Goal: Task Accomplishment & Management: Manage account settings

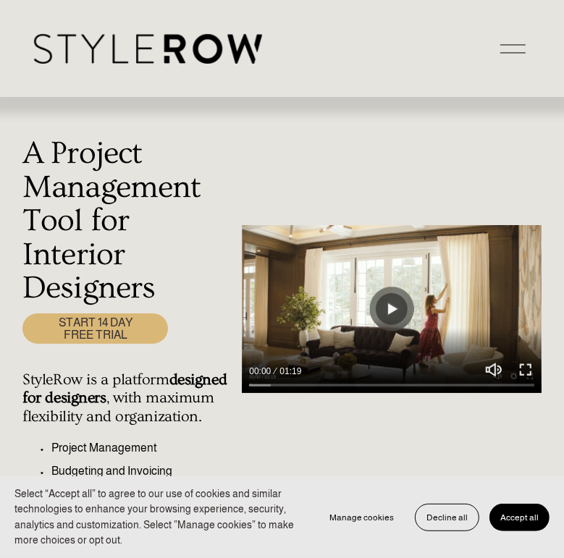
click at [521, 514] on span "Accept all" at bounding box center [519, 517] width 38 height 10
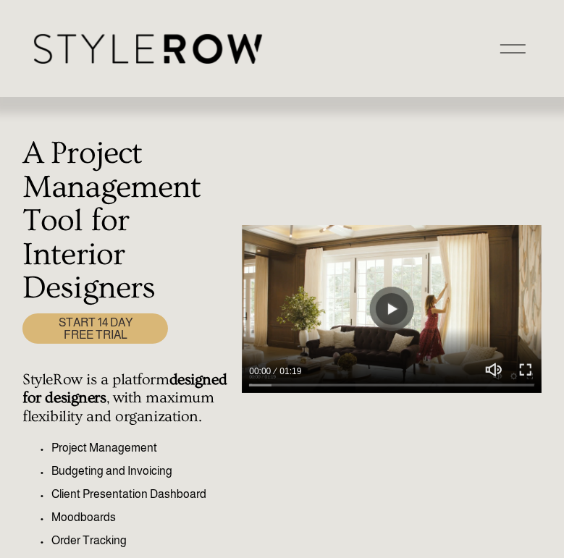
click at [510, 56] on div at bounding box center [512, 48] width 25 height 25
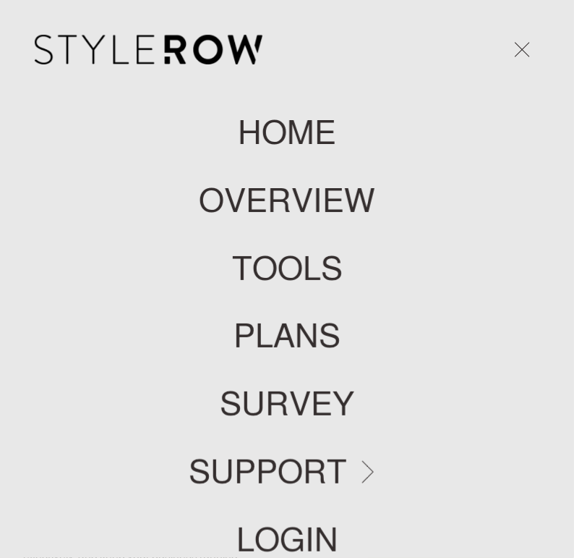
click at [292, 536] on link "LOGIN" at bounding box center [288, 539] width 102 height 33
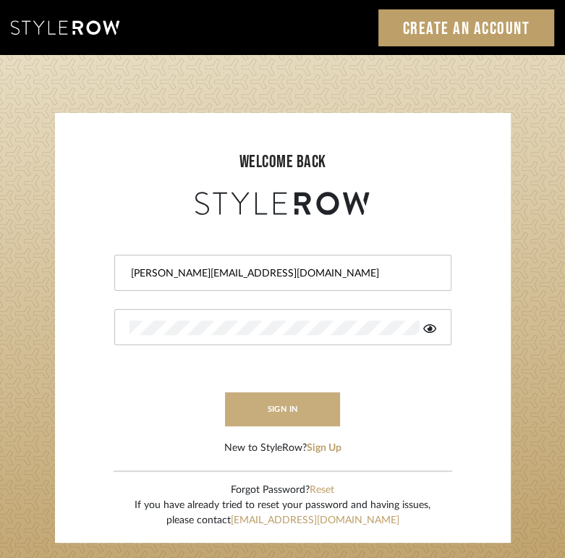
click at [255, 394] on button "sign in" at bounding box center [283, 409] width 116 height 34
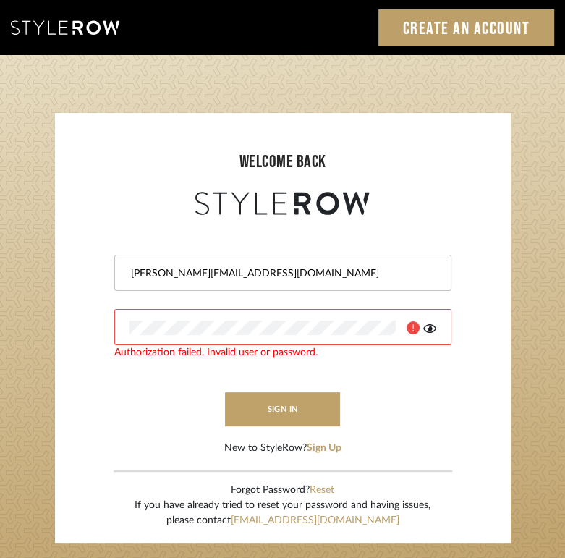
drag, startPoint x: 166, startPoint y: 273, endPoint x: 129, endPoint y: 273, distance: 36.9
click at [129, 273] on input "[PERSON_NAME][EMAIL_ADDRESS][DOMAIN_NAME]" at bounding box center [280, 273] width 303 height 14
type input "[EMAIL_ADDRESS][DOMAIN_NAME]"
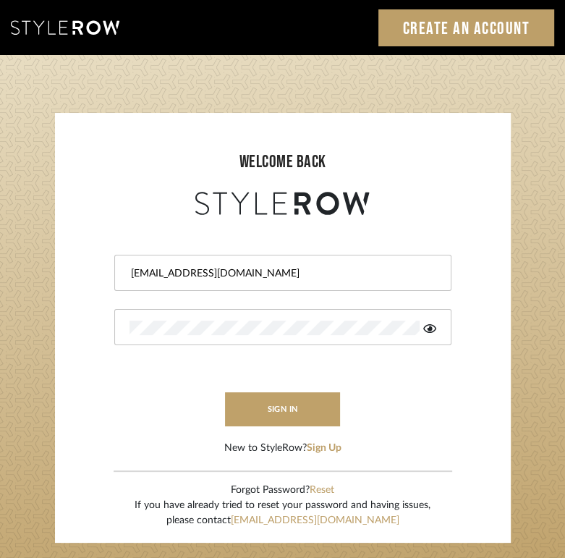
click at [65, 326] on sr-login "welcome back [PERSON_NAME][EMAIL_ADDRESS][DOMAIN_NAME] sign in New to StyleRow?…" at bounding box center [283, 328] width 456 height 430
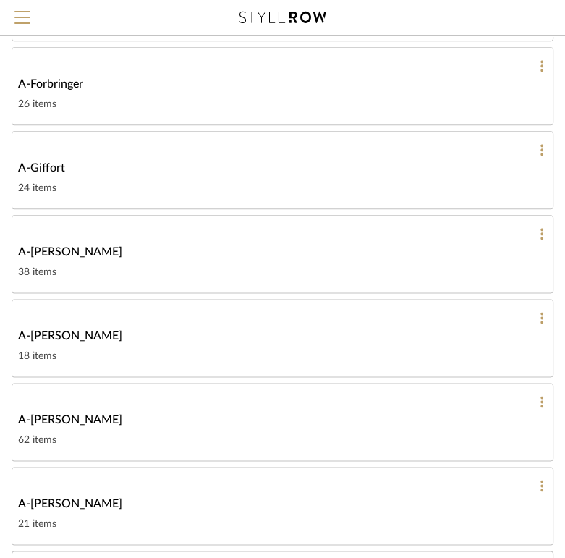
scroll to position [661, 0]
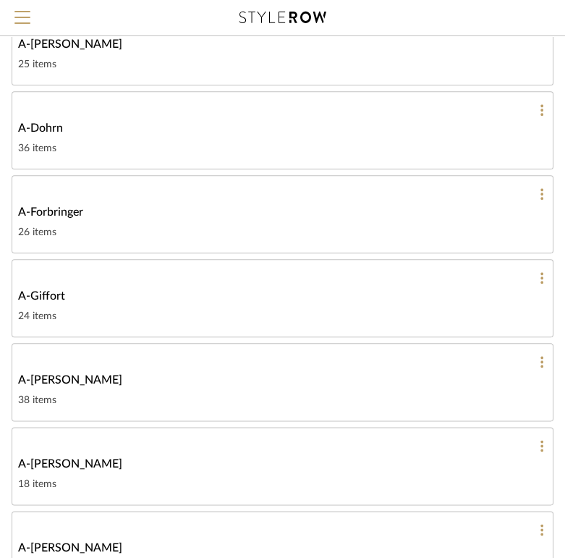
click at [185, 124] on div "A-Dohrn" at bounding box center [282, 127] width 529 height 17
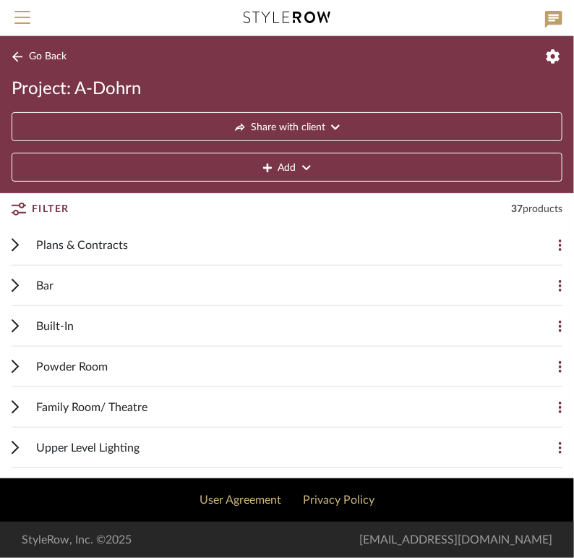
click at [114, 283] on div "Bar" at bounding box center [276, 285] width 480 height 40
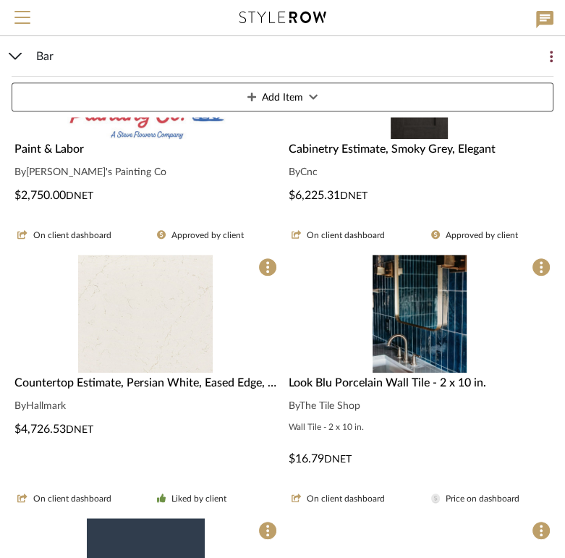
scroll to position [379, 0]
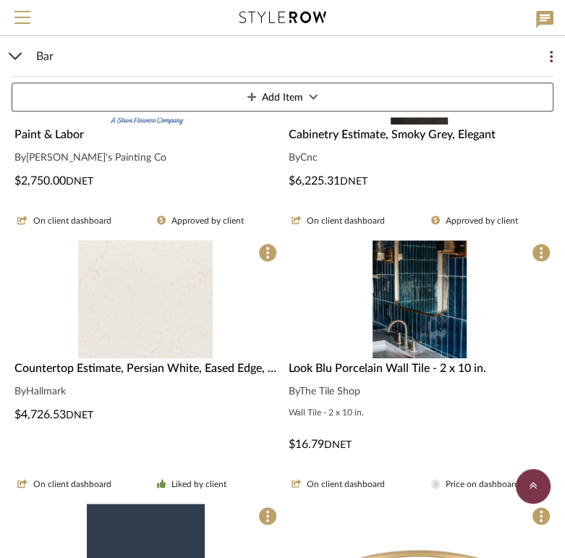
click at [130, 399] on div "Countertop Estimate, Persian White, Eased Edge, 3CM By Hallmark $4,726.53 DNET" at bounding box center [146, 392] width 268 height 64
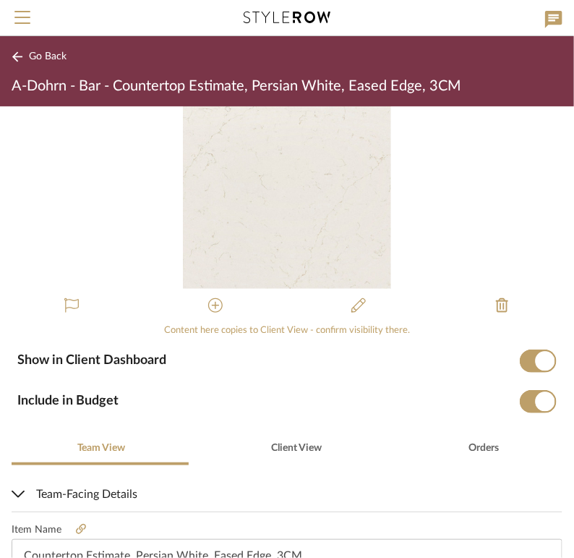
scroll to position [54, 0]
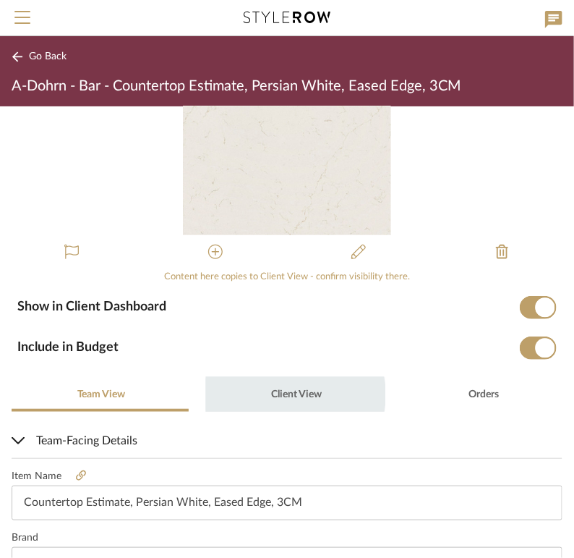
click at [292, 394] on span "Client View" at bounding box center [297, 394] width 51 height 10
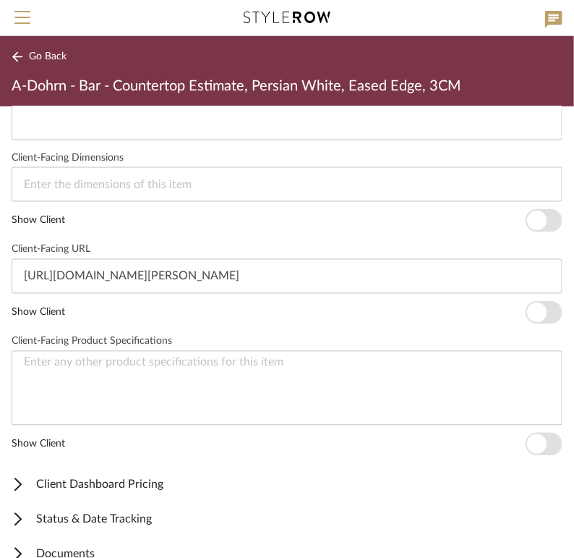
scroll to position [649, 0]
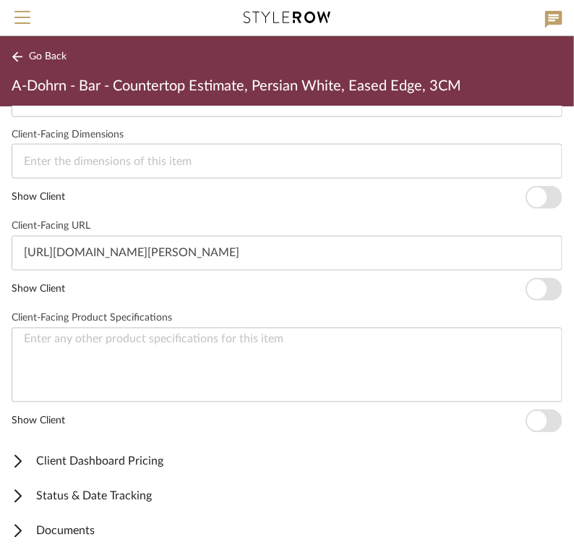
click at [107, 463] on span "Client Dashboard Pricing" at bounding box center [284, 461] width 545 height 17
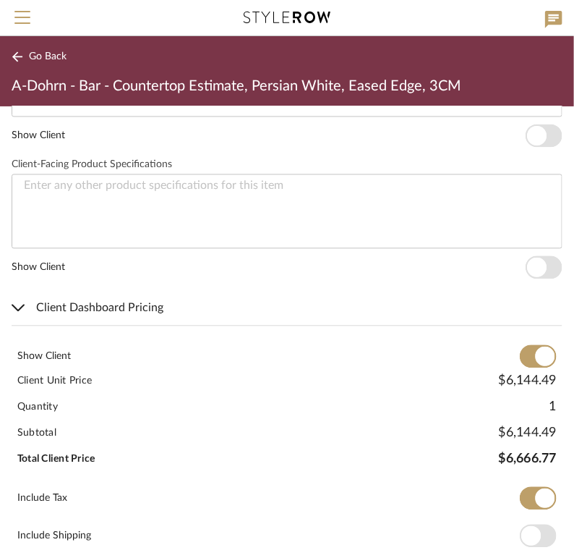
scroll to position [885, 0]
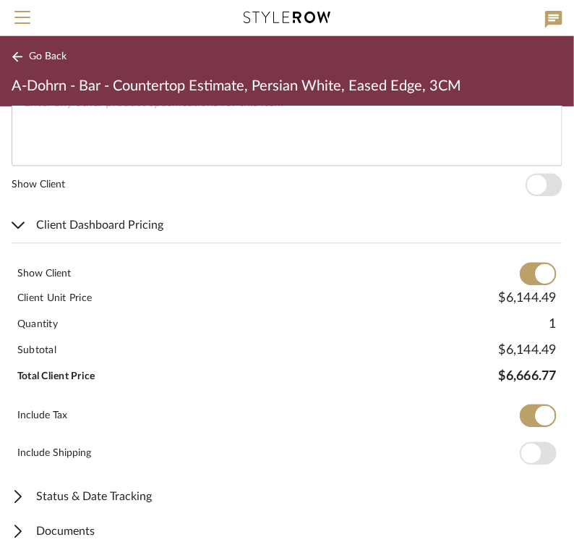
click at [15, 54] on icon at bounding box center [17, 56] width 10 height 10
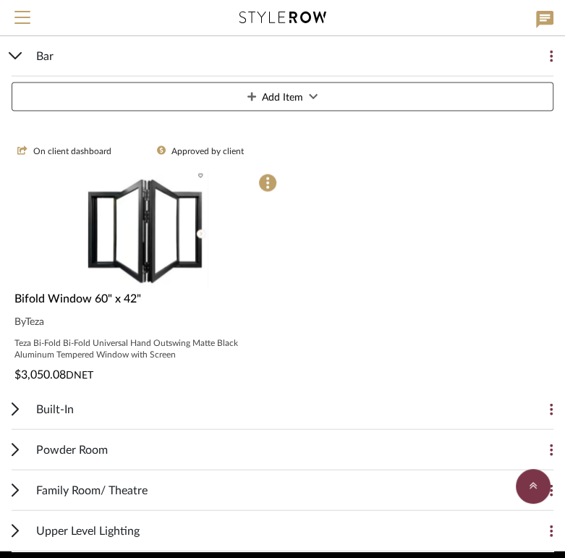
scroll to position [1574, 0]
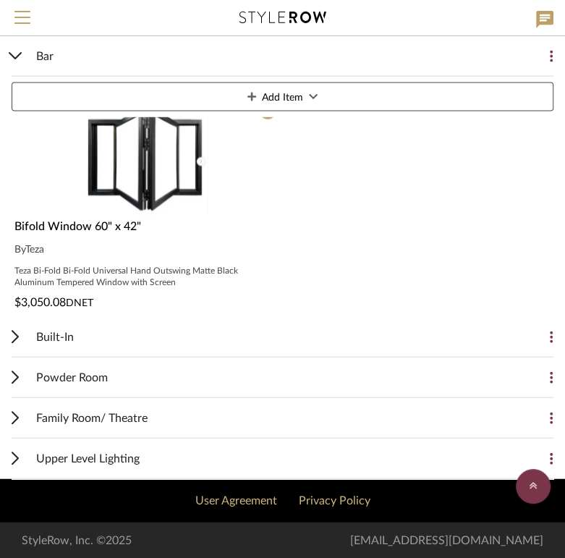
click at [117, 328] on div "Built-In" at bounding box center [271, 337] width 471 height 40
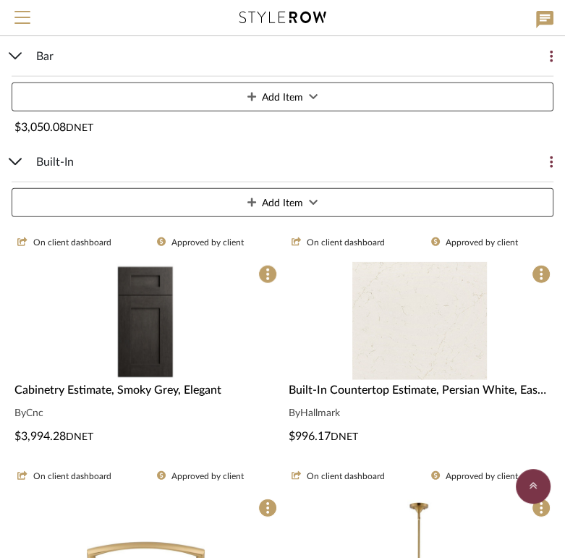
scroll to position [1752, 0]
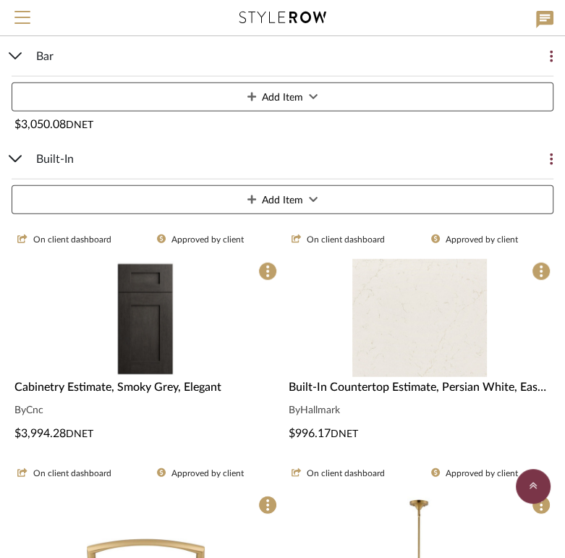
click at [439, 352] on img "0" at bounding box center [419, 318] width 135 height 118
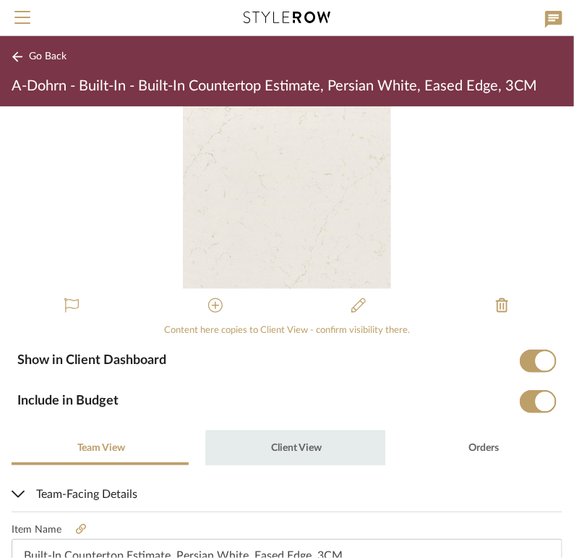
click at [306, 450] on span "Client View" at bounding box center [297, 448] width 51 height 10
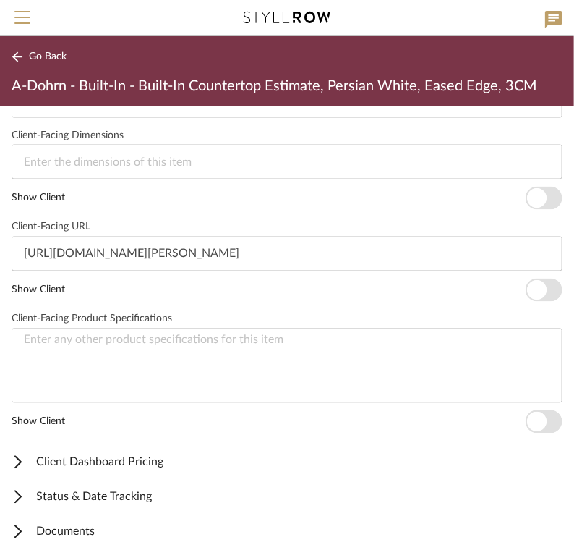
scroll to position [649, 0]
click at [130, 456] on span "Client Dashboard Pricing" at bounding box center [284, 461] width 545 height 17
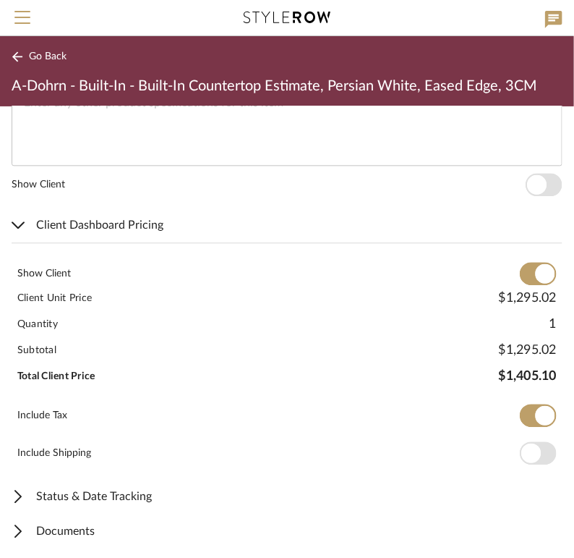
scroll to position [885, 0]
click at [15, 48] on button "Go Back" at bounding box center [42, 57] width 60 height 18
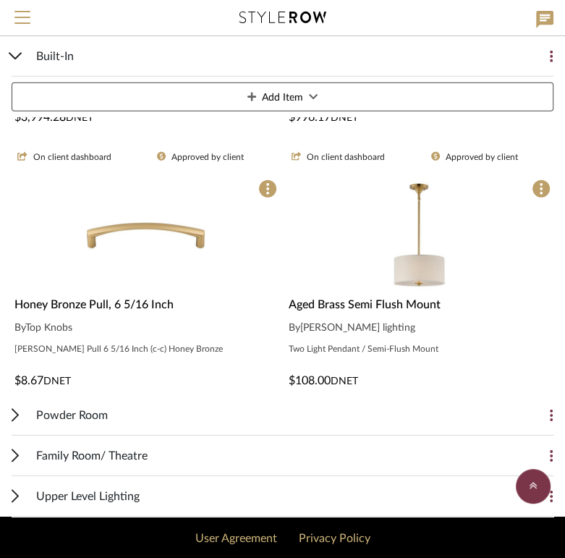
scroll to position [2105, 0]
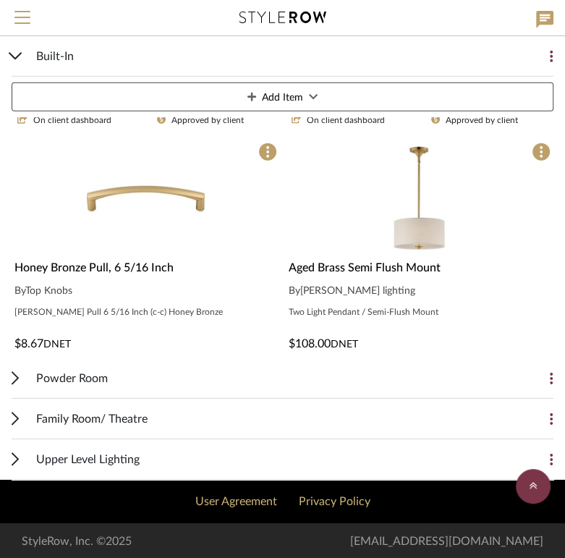
click at [94, 377] on span "Powder Room" at bounding box center [72, 378] width 72 height 17
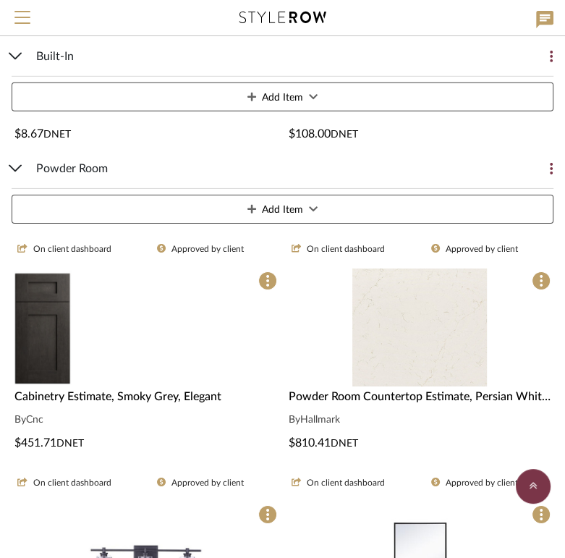
scroll to position [2316, 0]
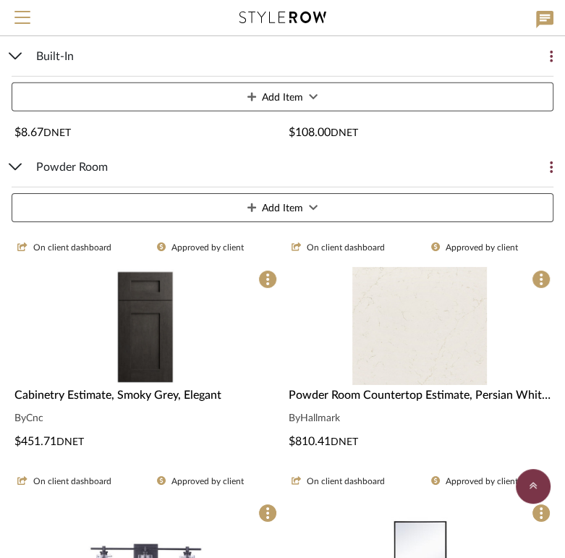
click at [430, 351] on img "0" at bounding box center [419, 326] width 135 height 118
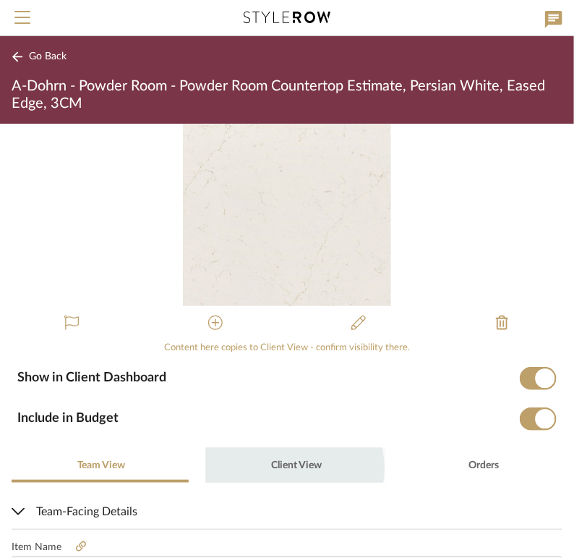
click at [284, 468] on span "Client View" at bounding box center [297, 465] width 51 height 10
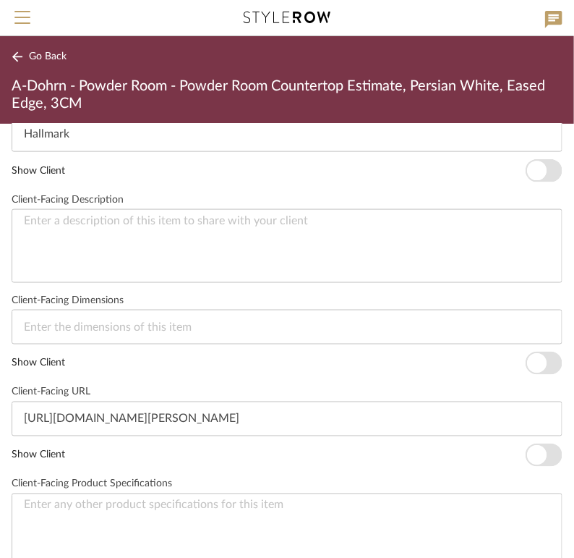
scroll to position [666, 0]
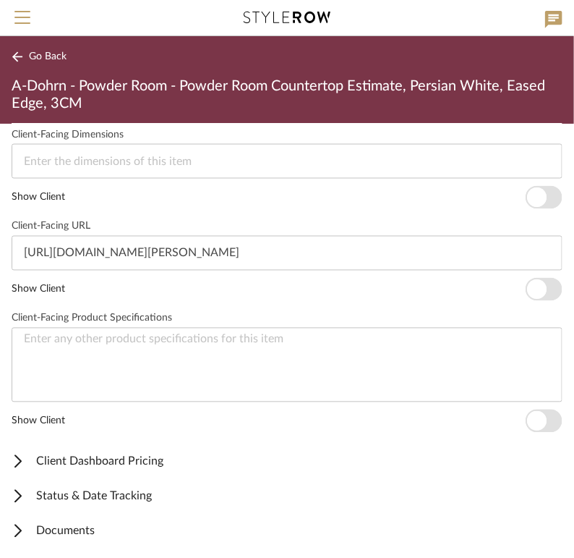
click at [128, 456] on span "Client Dashboard Pricing" at bounding box center [284, 461] width 545 height 17
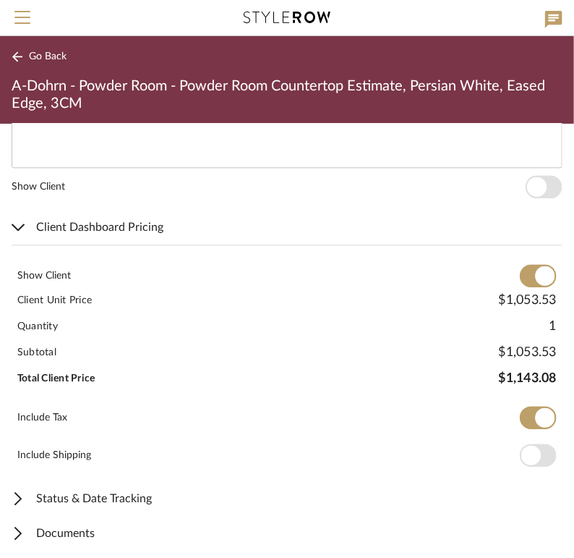
scroll to position [903, 0]
